Goal: Find contact information: Find contact information

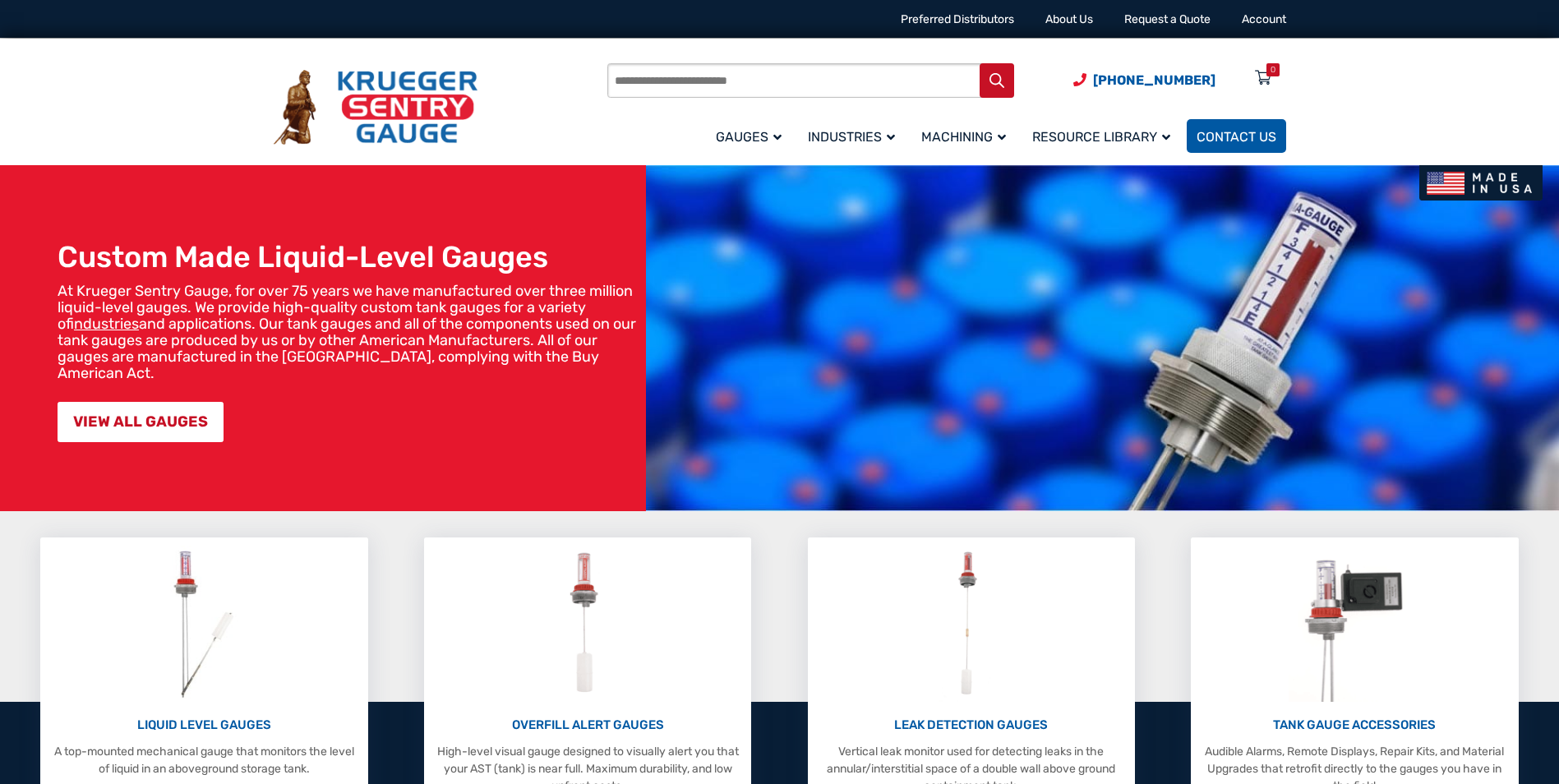
click at [1224, 140] on span "Contact Us" at bounding box center [1236, 137] width 80 height 16
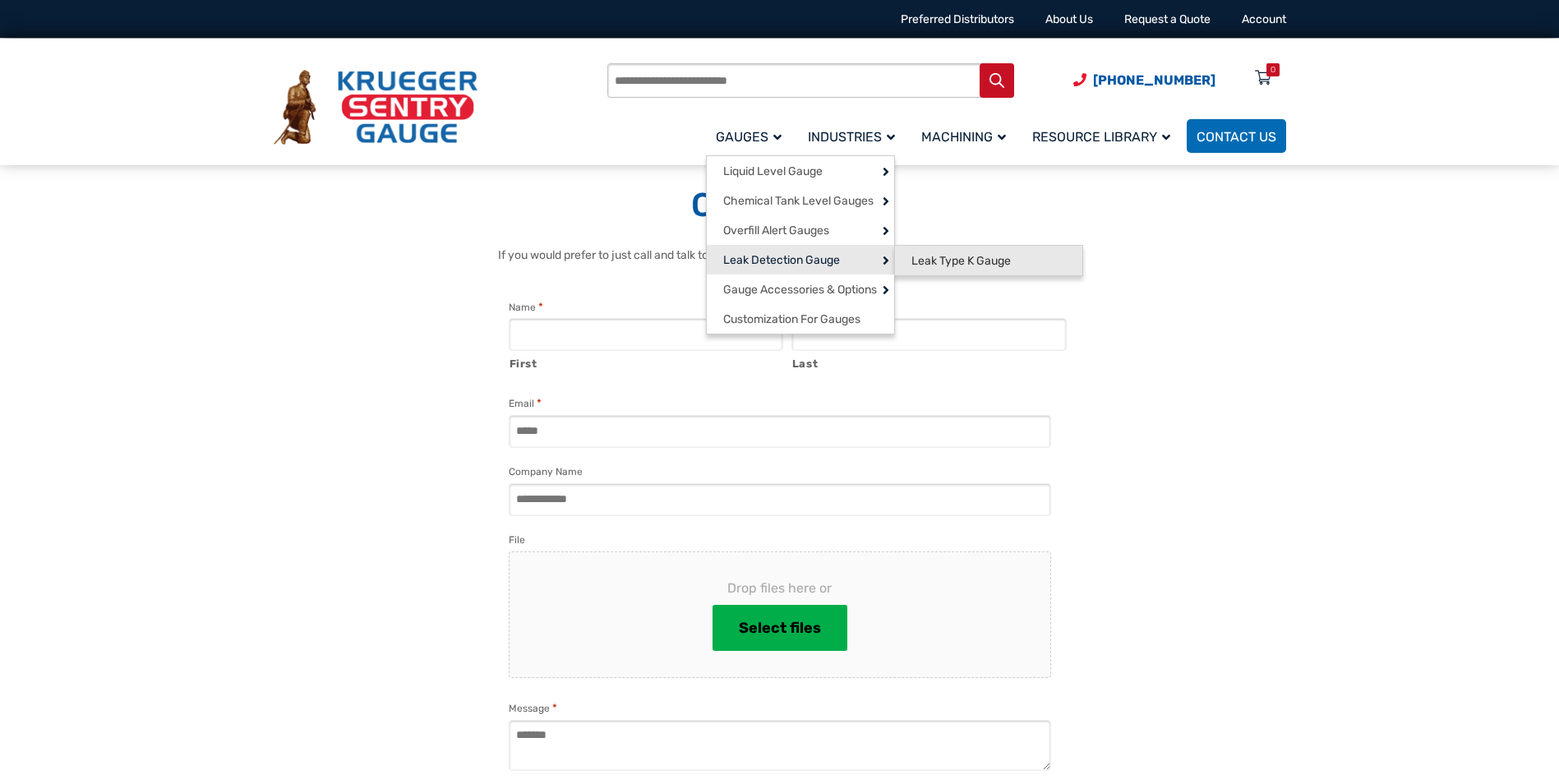
click at [973, 266] on span "Leak Type K Gauge" at bounding box center [961, 261] width 99 height 15
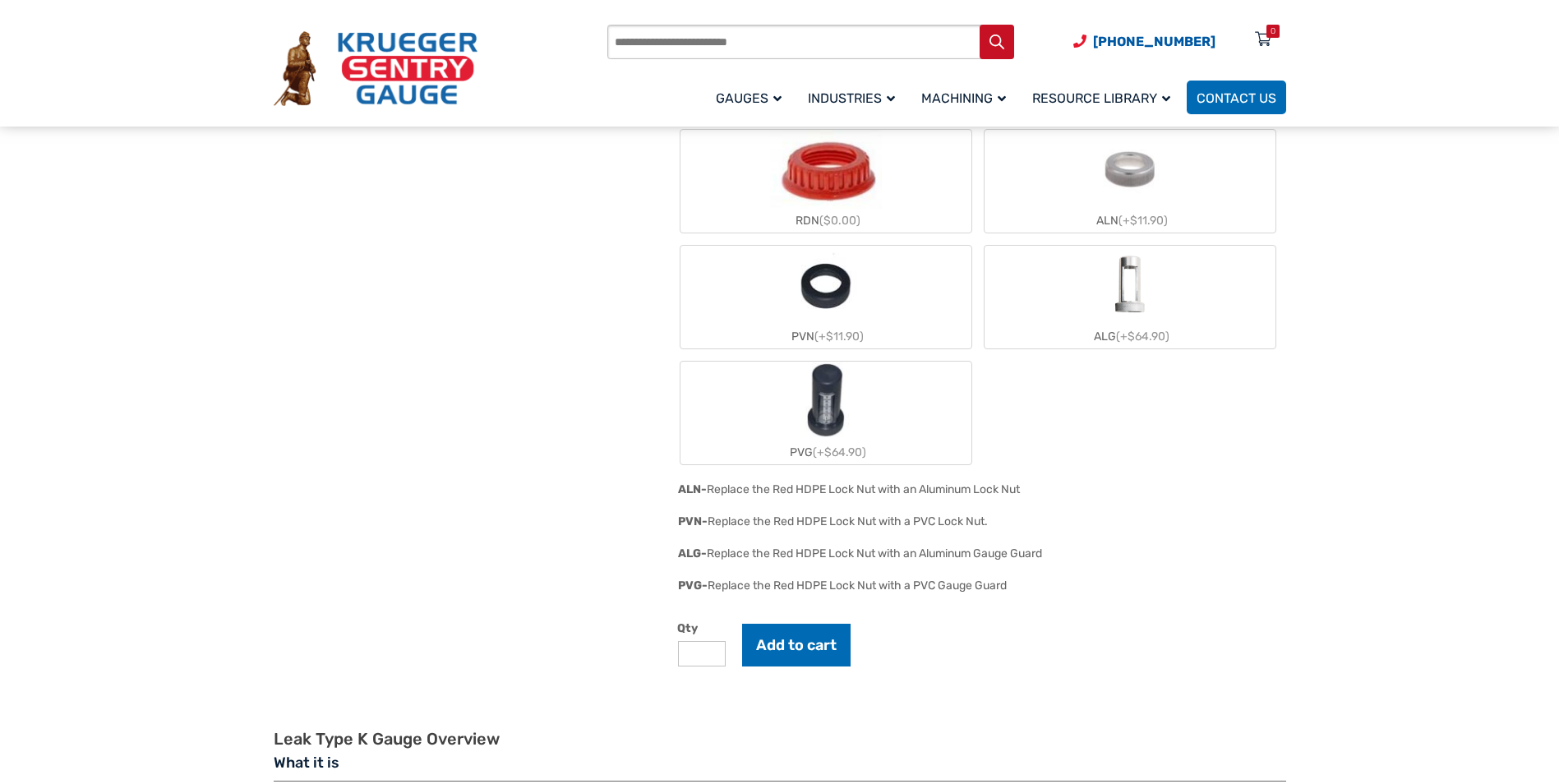
scroll to position [1561, 0]
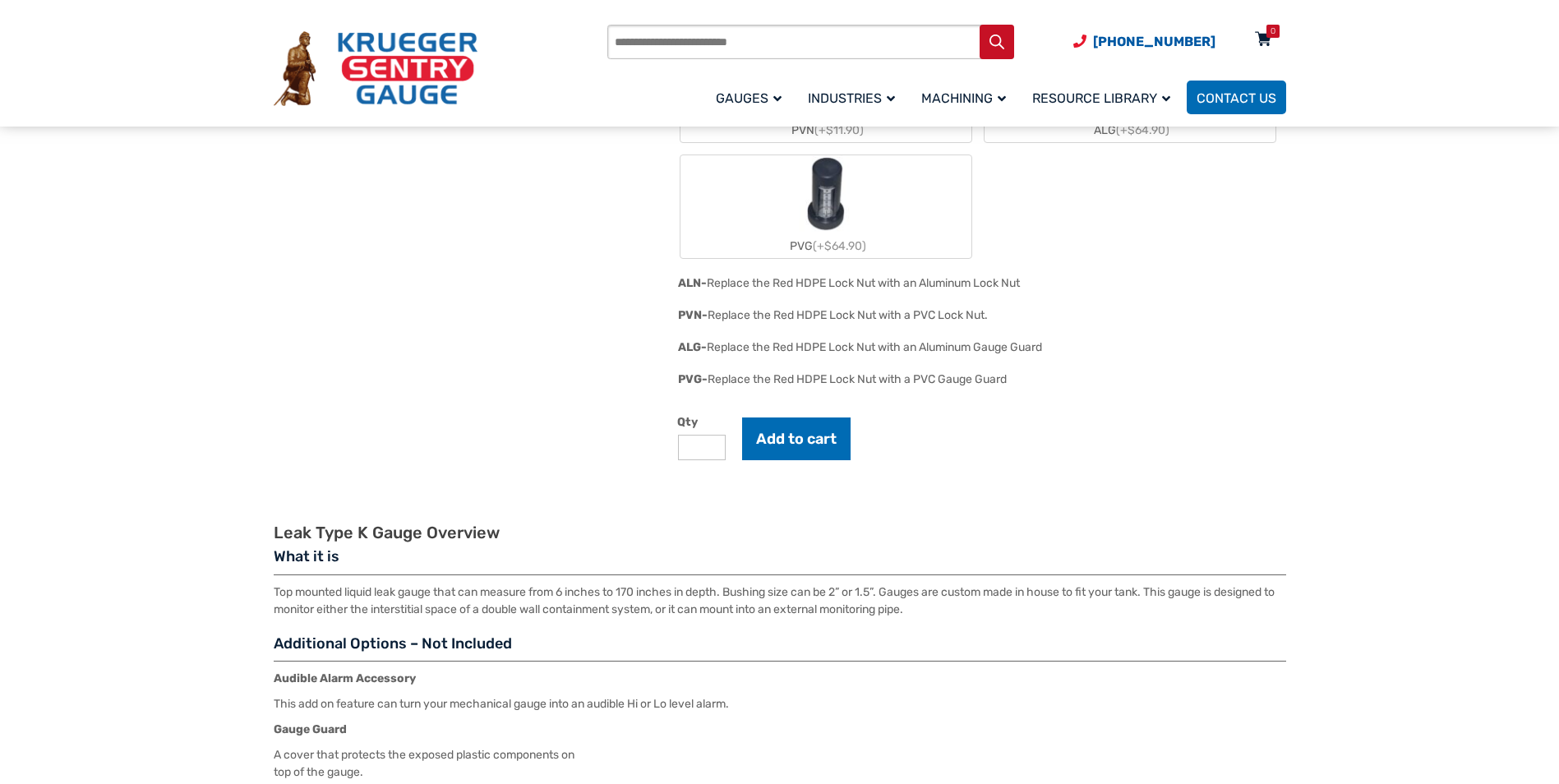
click at [1268, 29] on div "0" at bounding box center [1273, 31] width 13 height 13
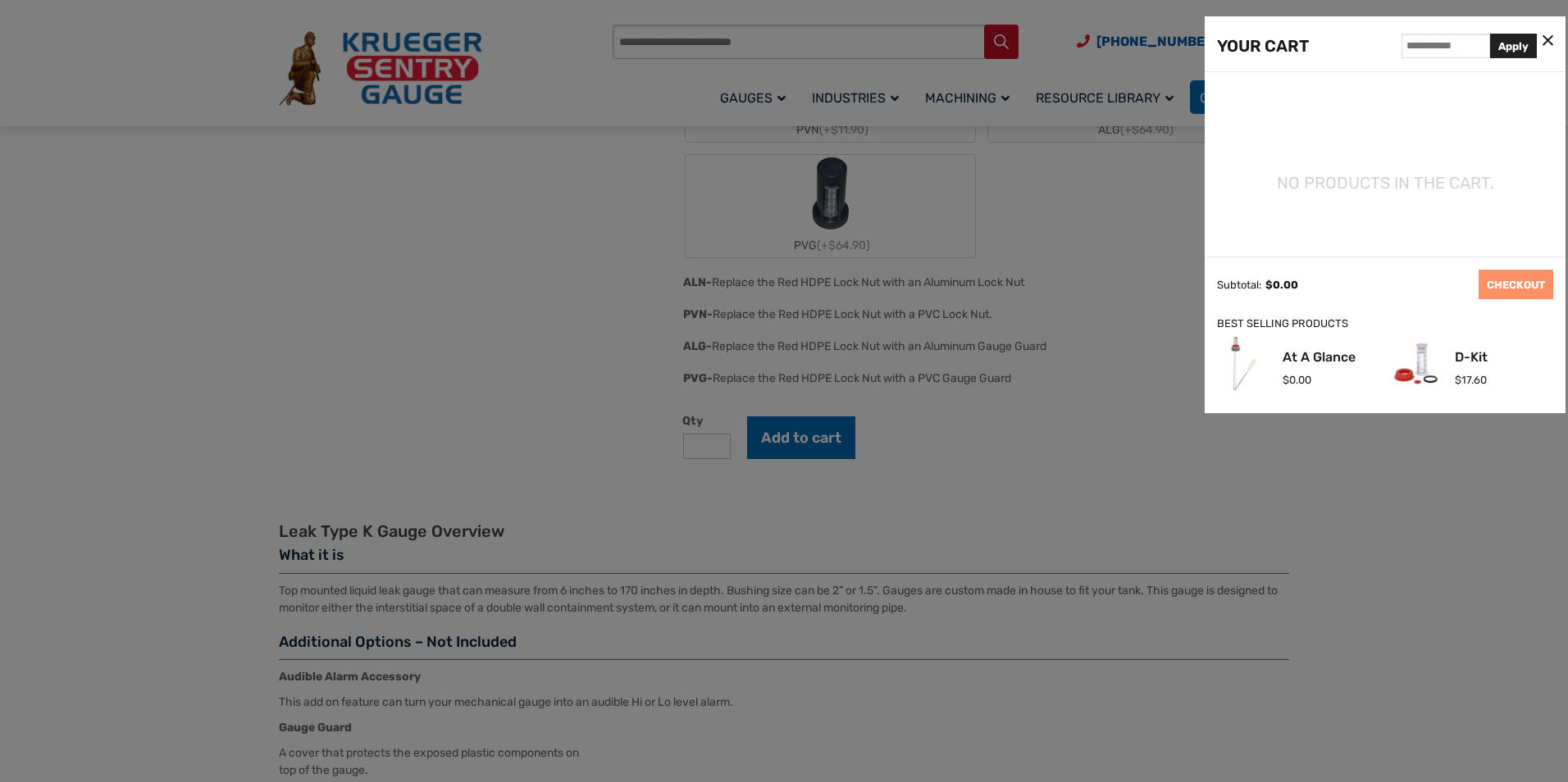
click at [1313, 187] on li "No products in the cart." at bounding box center [1384, 183] width 289 height 26
click at [1107, 440] on div at bounding box center [784, 391] width 1568 height 782
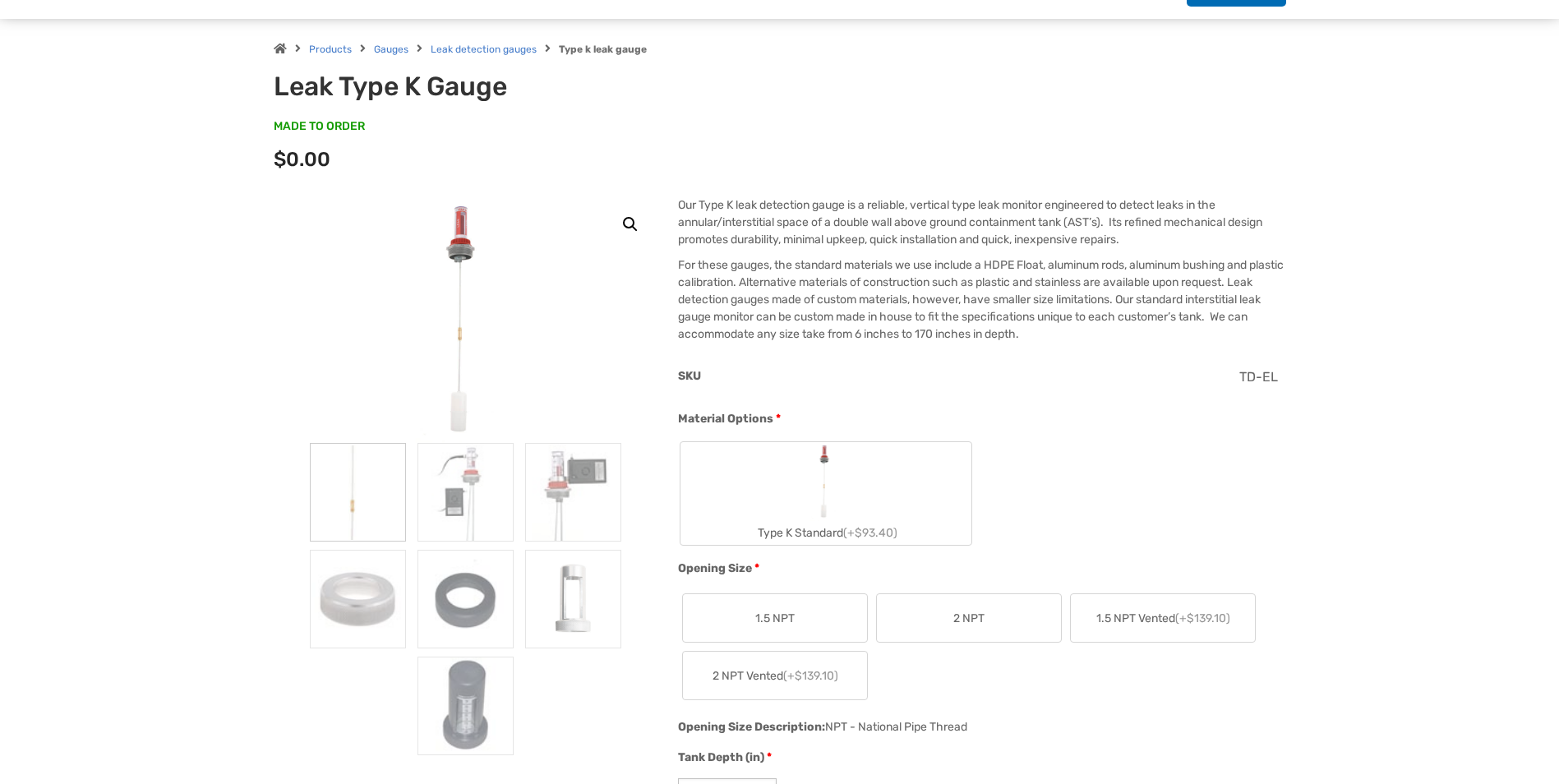
scroll to position [0, 0]
